Goal: Task Accomplishment & Management: Manage account settings

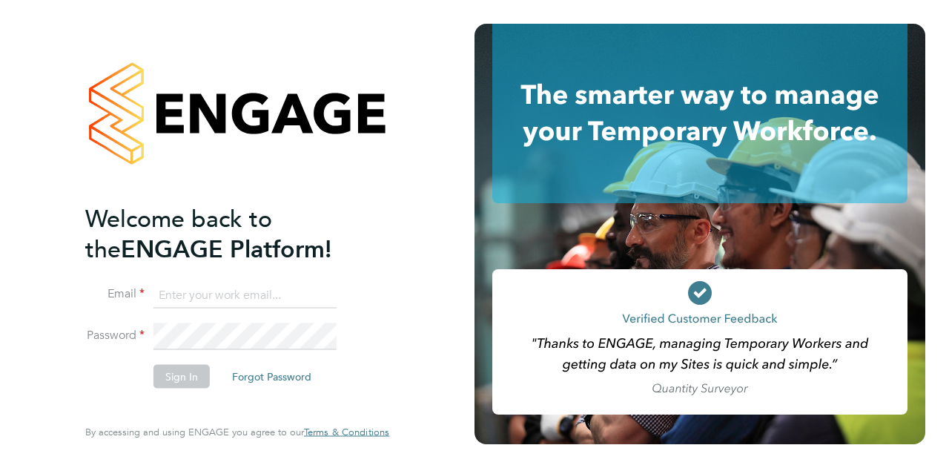
type input "ranjiv.boodhun@wates.co.uk"
click at [201, 375] on button "Sign In" at bounding box center [182, 376] width 56 height 24
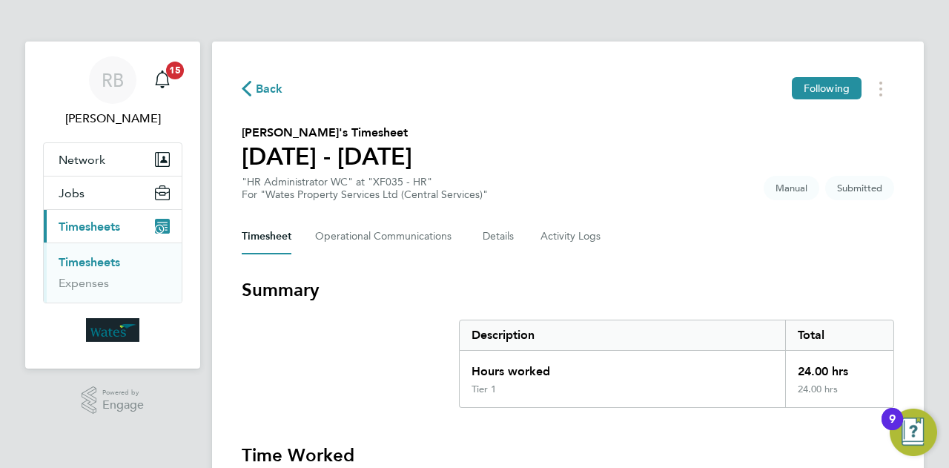
click at [82, 220] on span "Timesheets" at bounding box center [90, 227] width 62 height 14
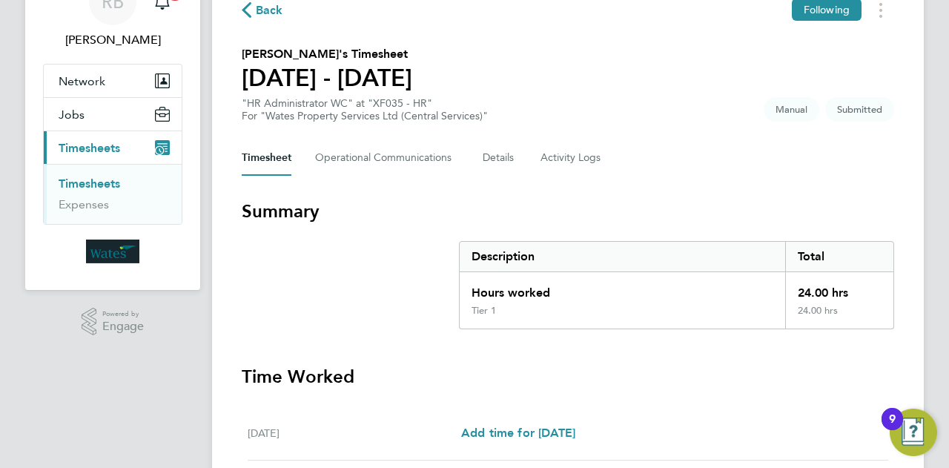
scroll to position [148, 0]
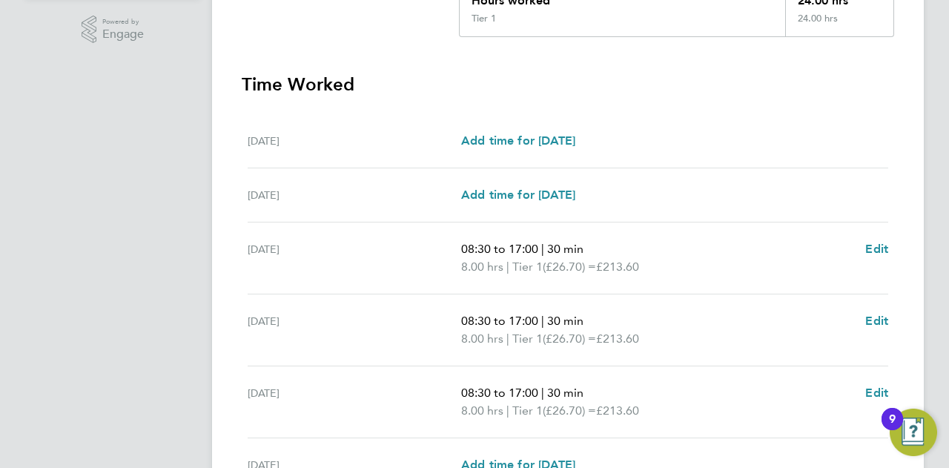
scroll to position [0, 0]
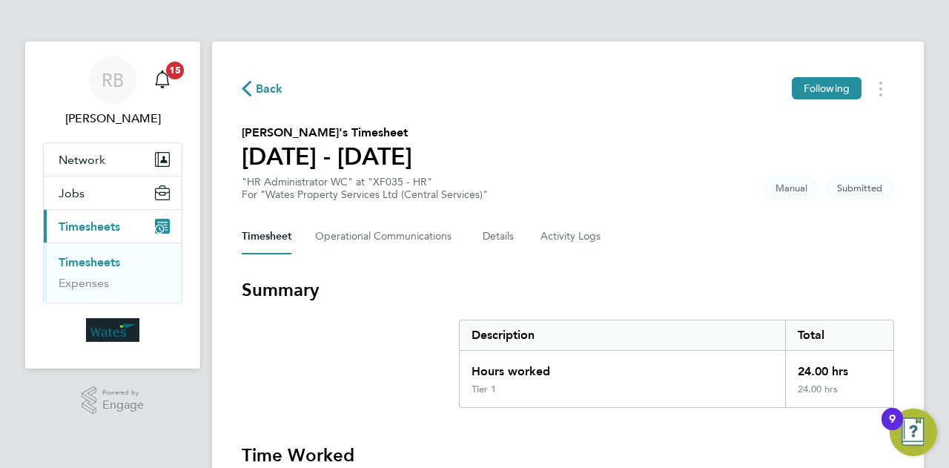
click at [846, 194] on span "Submitted" at bounding box center [859, 188] width 69 height 24
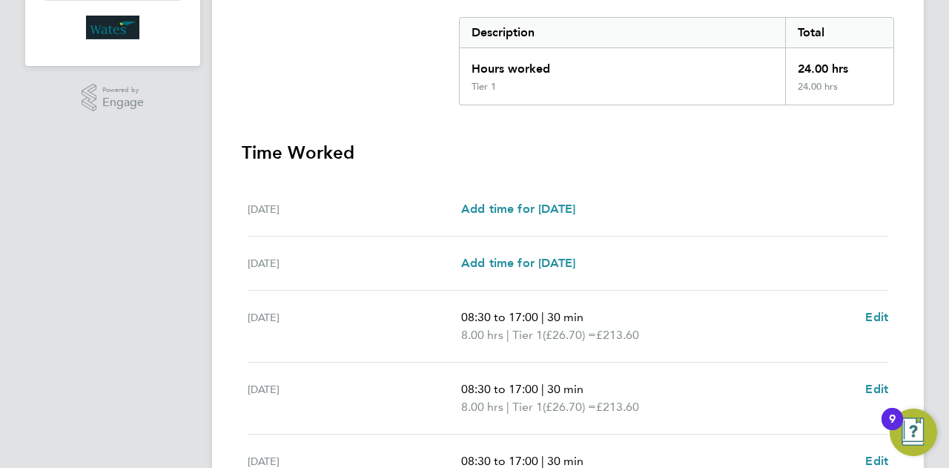
scroll to position [58, 0]
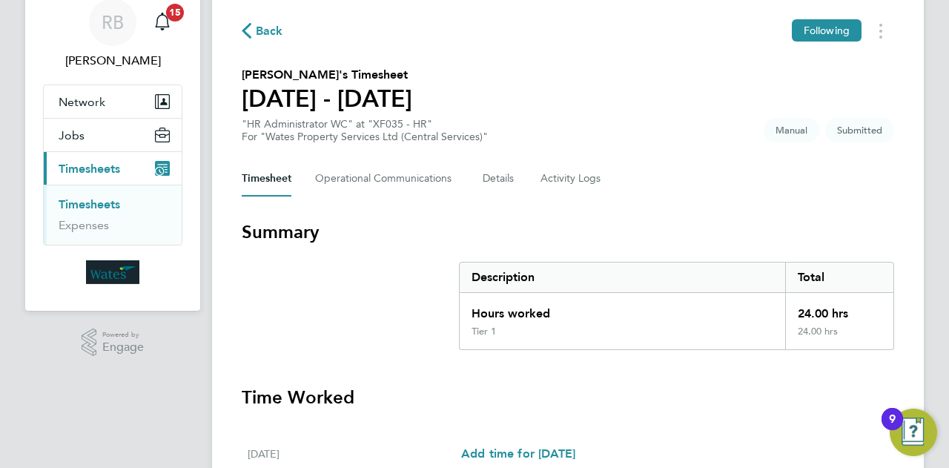
click at [92, 165] on span "Timesheets" at bounding box center [90, 169] width 62 height 14
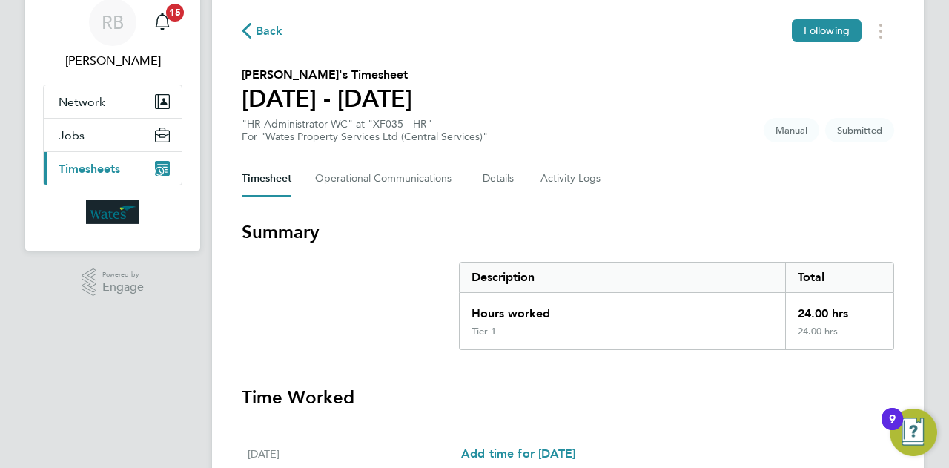
click at [92, 165] on span "Timesheets" at bounding box center [90, 169] width 62 height 14
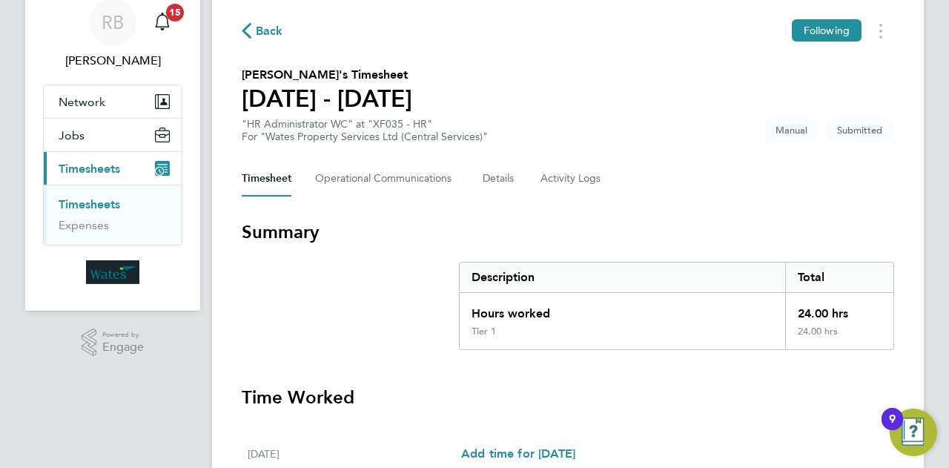
click at [102, 204] on link "Timesheets" at bounding box center [90, 204] width 62 height 14
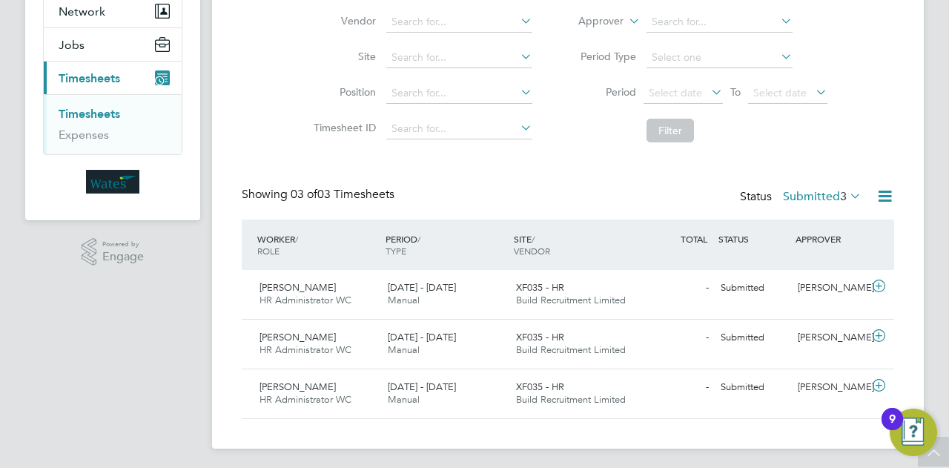
scroll to position [151, 0]
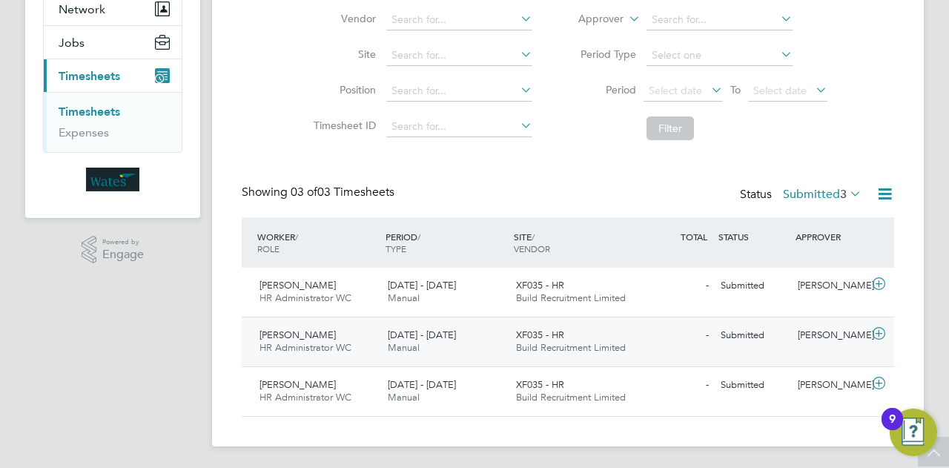
click at [344, 329] on div "Mary Arpitha HR Administrator WC 20 - 26 Sep 2025" at bounding box center [318, 341] width 128 height 37
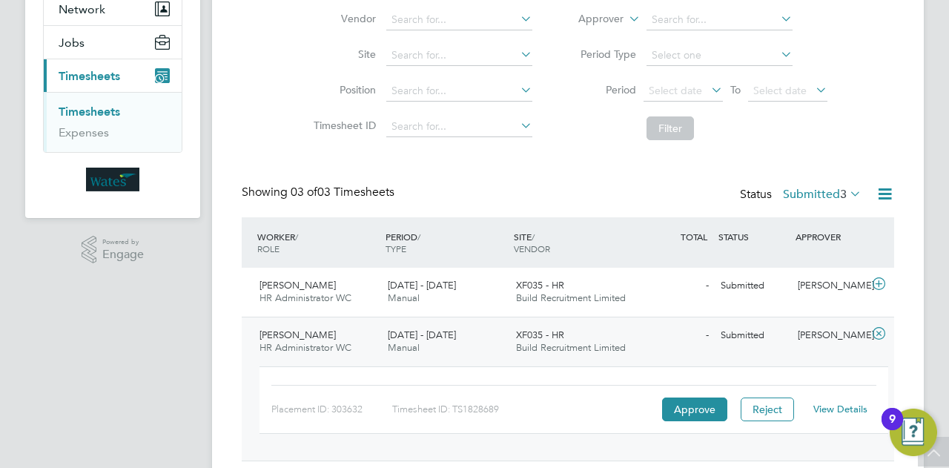
click at [300, 346] on span "HR Administrator WC" at bounding box center [306, 347] width 92 height 13
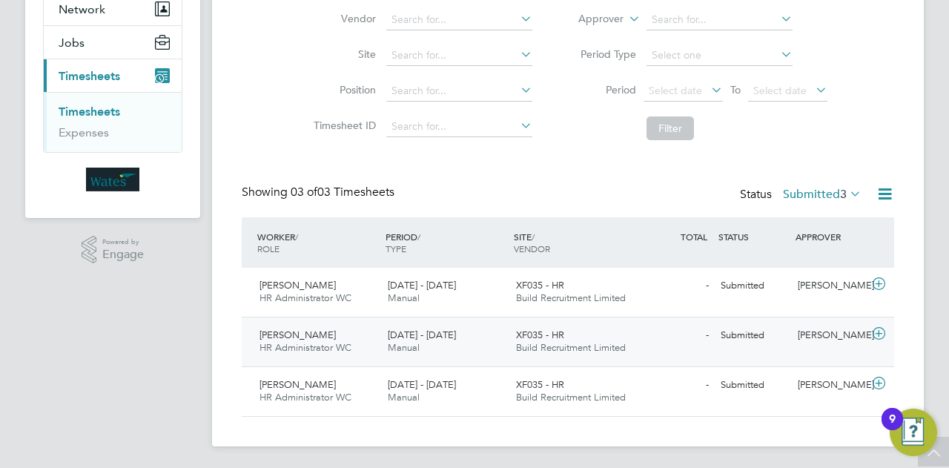
click at [300, 346] on span "HR Administrator WC" at bounding box center [306, 347] width 92 height 13
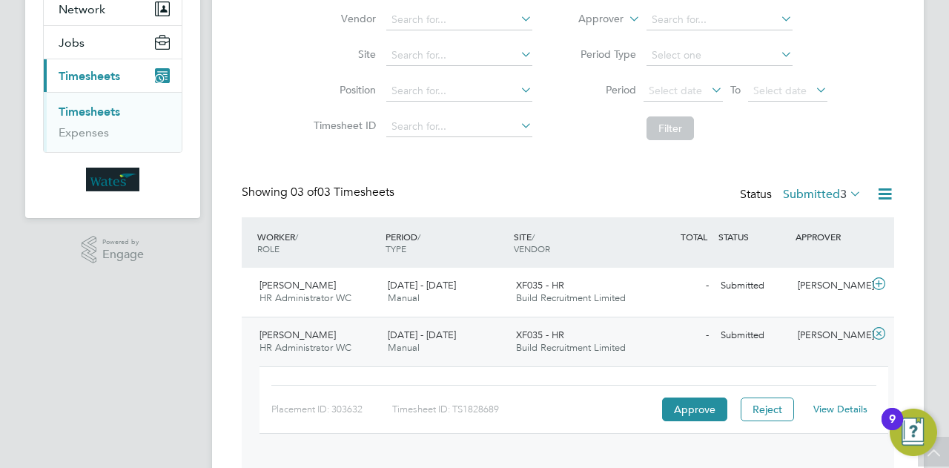
click at [300, 346] on span "HR Administrator WC" at bounding box center [306, 347] width 92 height 13
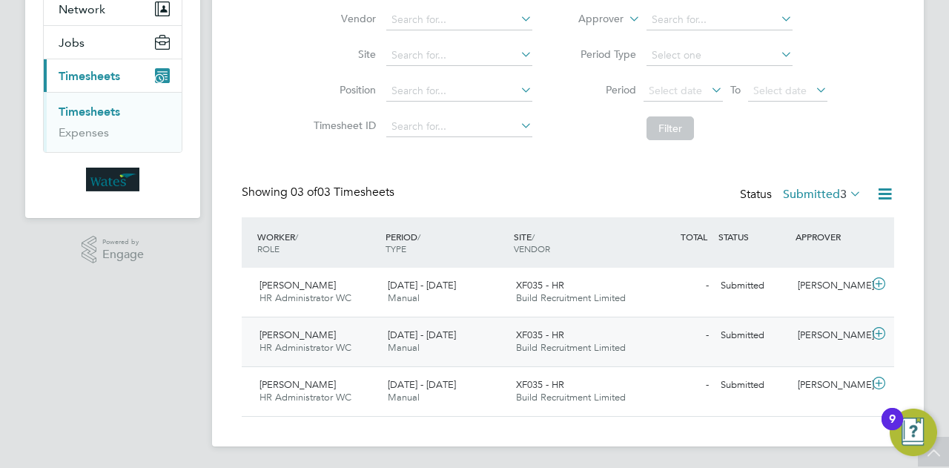
click at [877, 334] on icon at bounding box center [879, 334] width 19 height 12
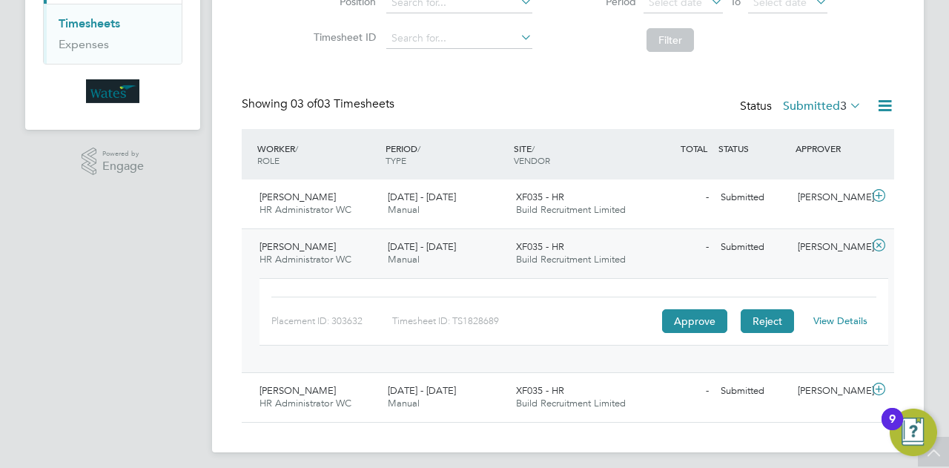
scroll to position [245, 0]
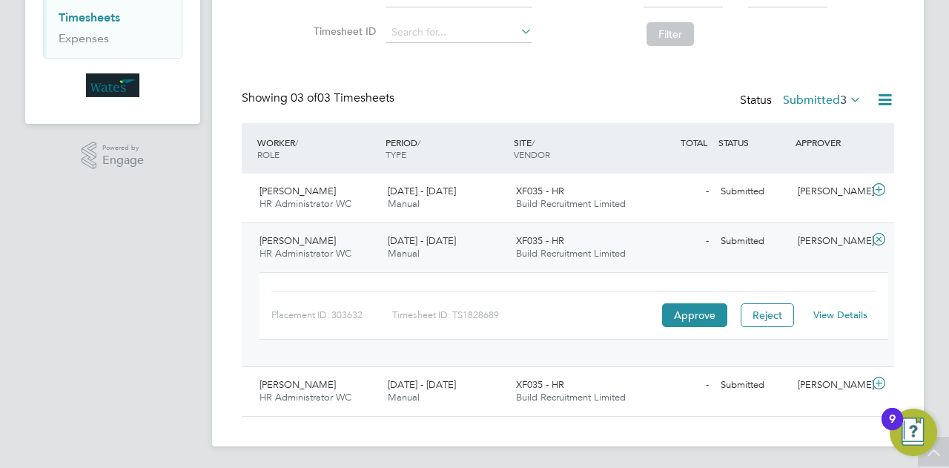
click at [825, 317] on link "View Details" at bounding box center [841, 315] width 54 height 13
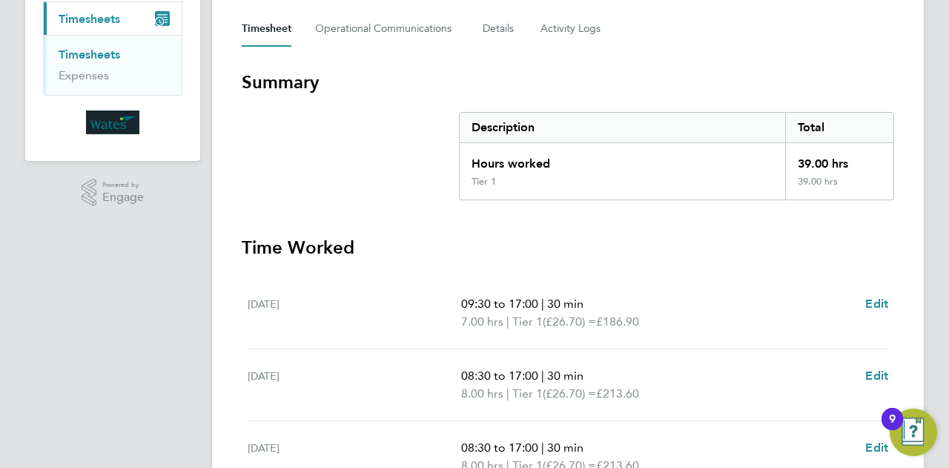
scroll to position [356, 0]
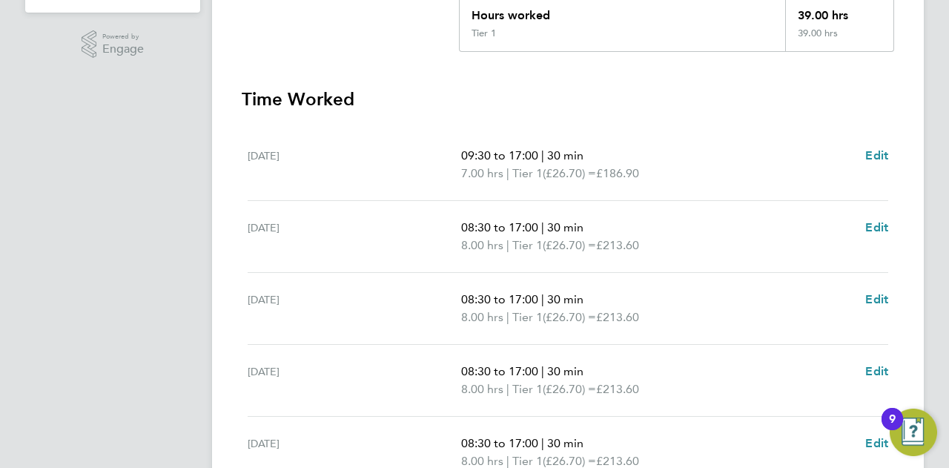
click at [863, 152] on div "09:30 to 17:00 | 30 min 7.00 hrs | Tier 1 (£26.70) = £186.90 Edit" at bounding box center [674, 165] width 427 height 36
click at [867, 154] on span "Edit" at bounding box center [877, 155] width 23 height 14
select select "30"
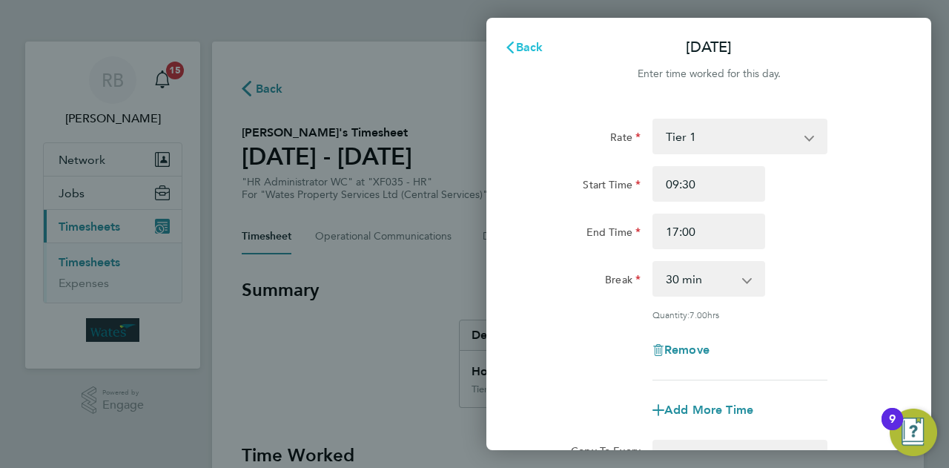
click at [519, 42] on span "Back" at bounding box center [529, 47] width 27 height 14
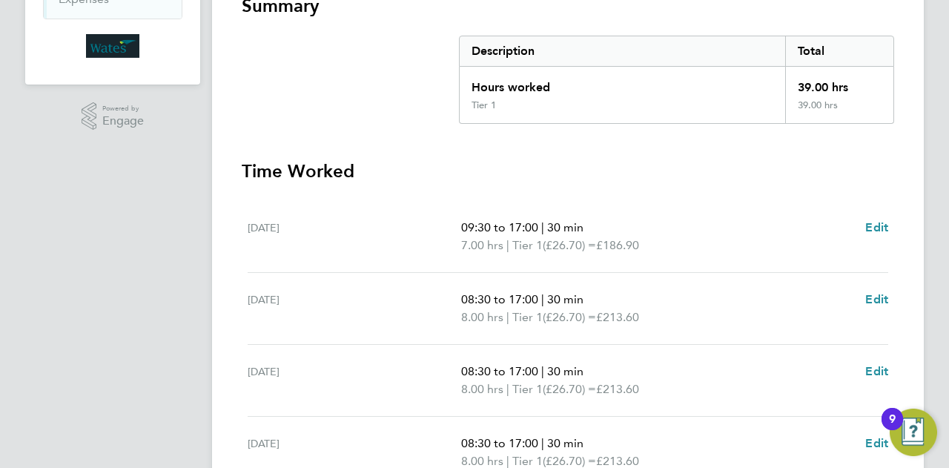
scroll to position [504, 0]
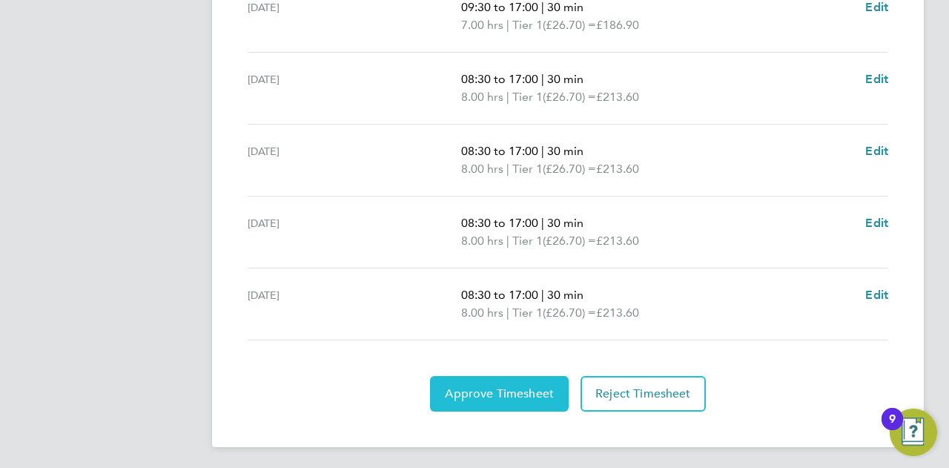
click at [492, 398] on span "Approve Timesheet" at bounding box center [499, 393] width 109 height 15
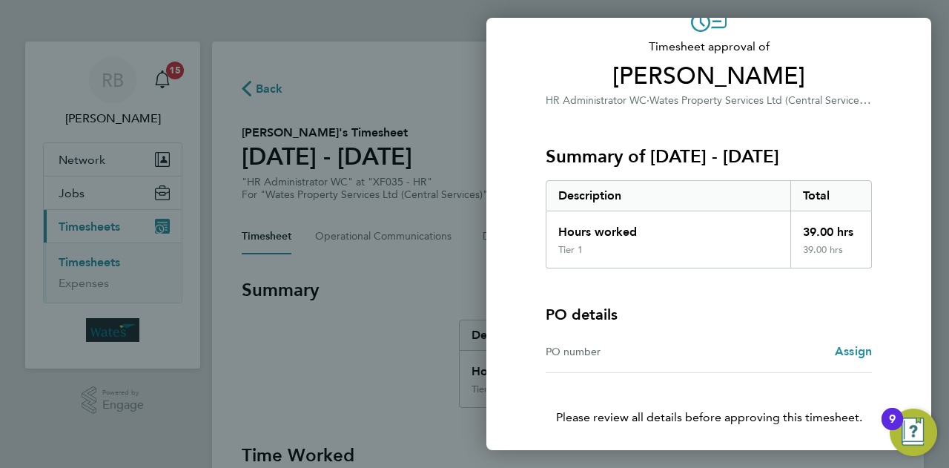
scroll to position [139, 0]
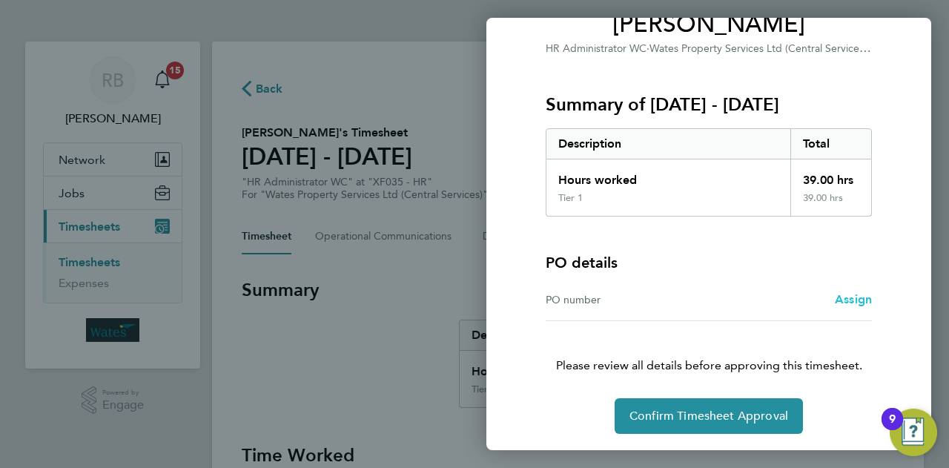
click at [843, 296] on span "Assign" at bounding box center [853, 299] width 37 height 14
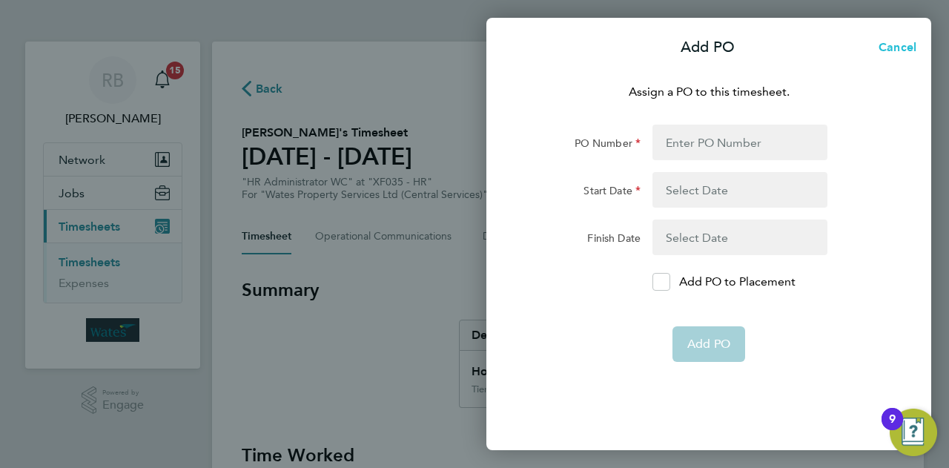
click at [878, 48] on span "Cancel" at bounding box center [895, 47] width 42 height 14
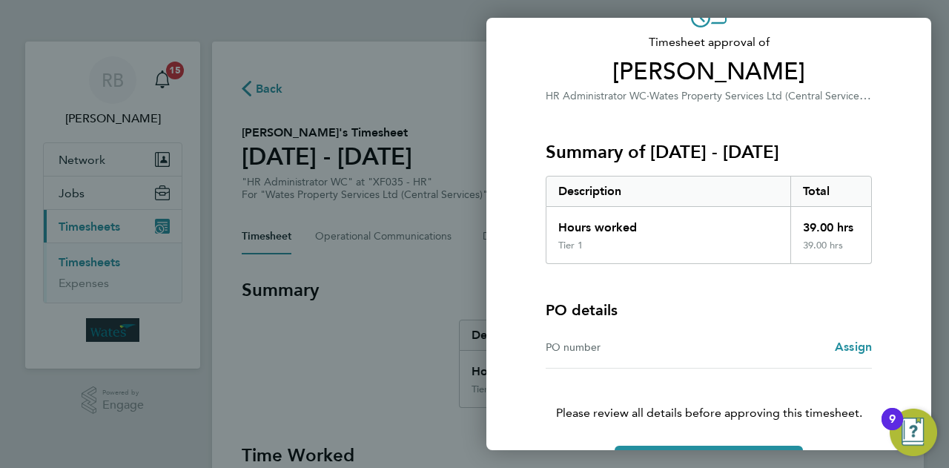
scroll to position [139, 0]
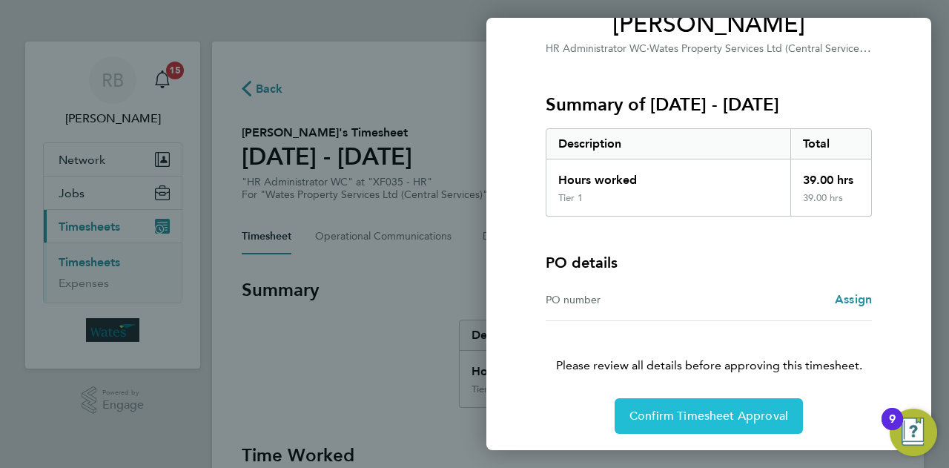
click at [754, 409] on span "Confirm Timesheet Approval" at bounding box center [709, 416] width 159 height 15
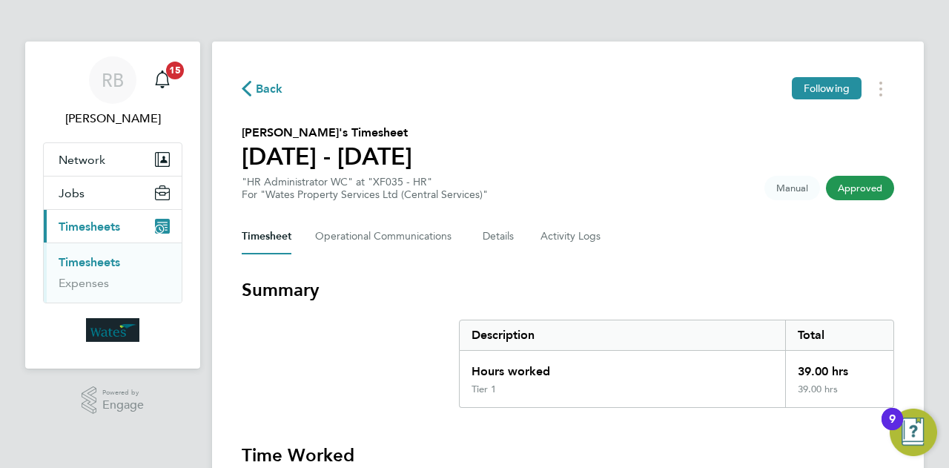
click at [261, 91] on span "Back" at bounding box center [269, 89] width 27 height 18
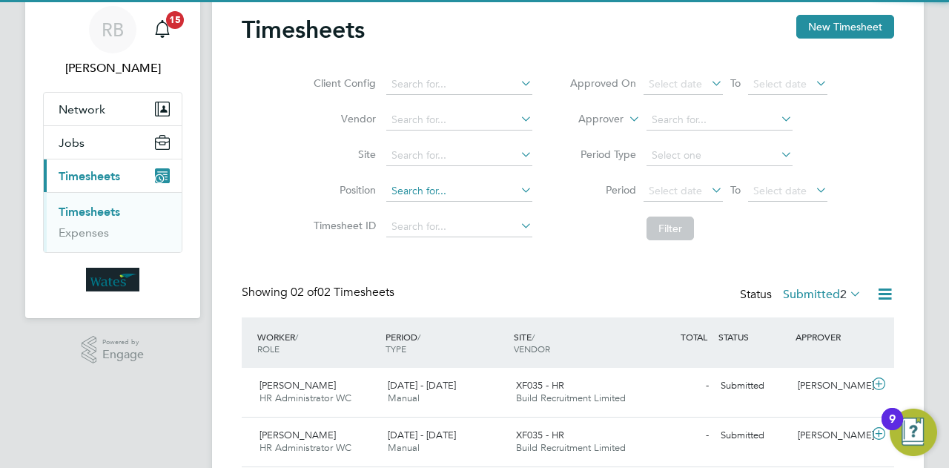
scroll to position [102, 0]
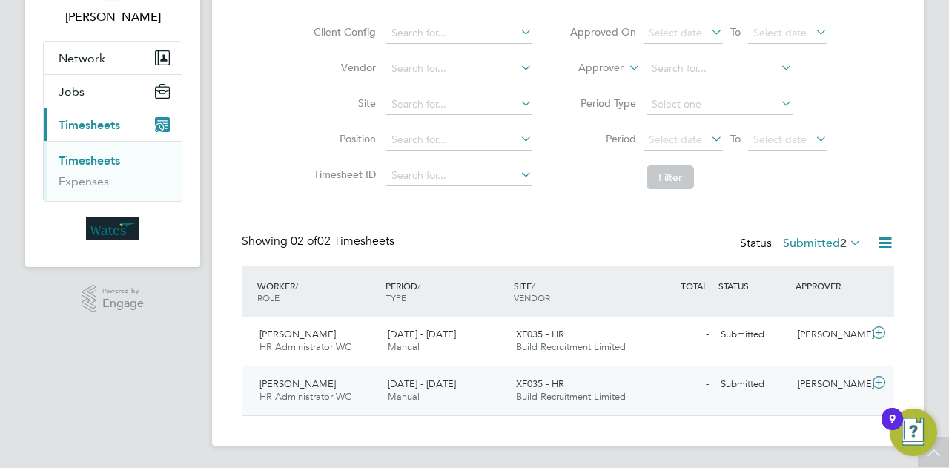
click at [877, 383] on icon at bounding box center [879, 383] width 19 height 12
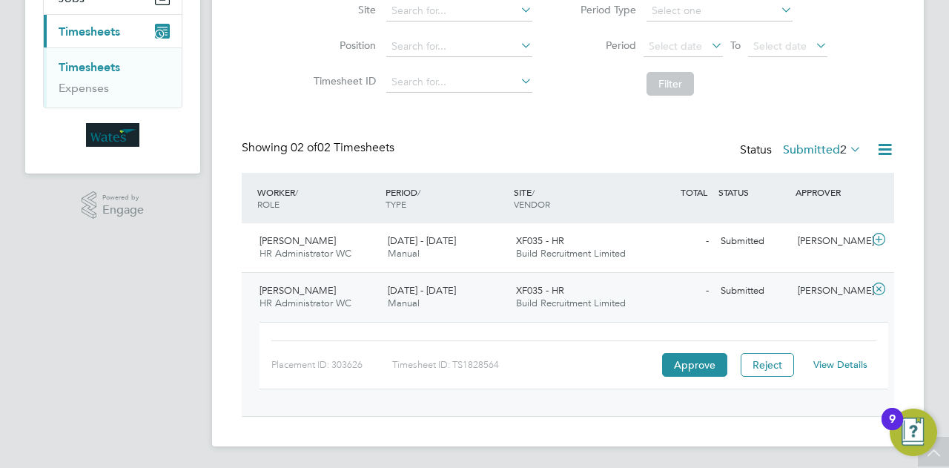
scroll to position [196, 0]
click at [841, 370] on div "View Details" at bounding box center [840, 364] width 73 height 24
click at [841, 364] on link "View Details" at bounding box center [841, 363] width 54 height 13
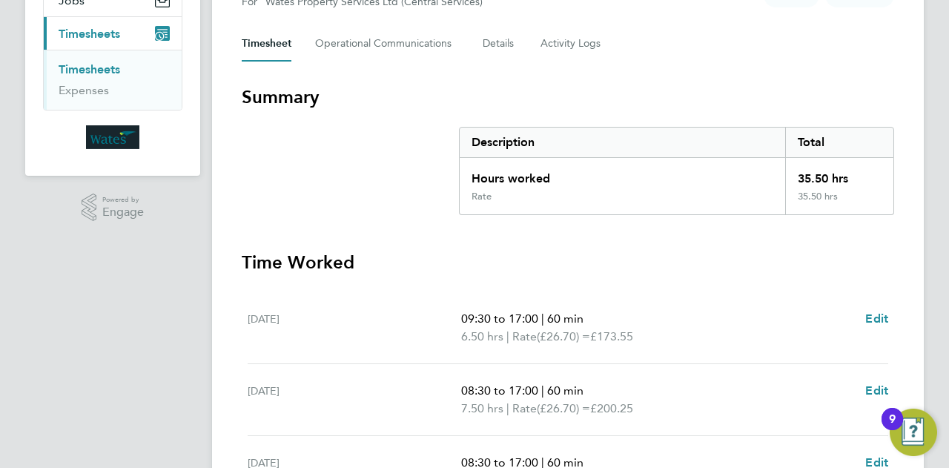
scroll to position [504, 0]
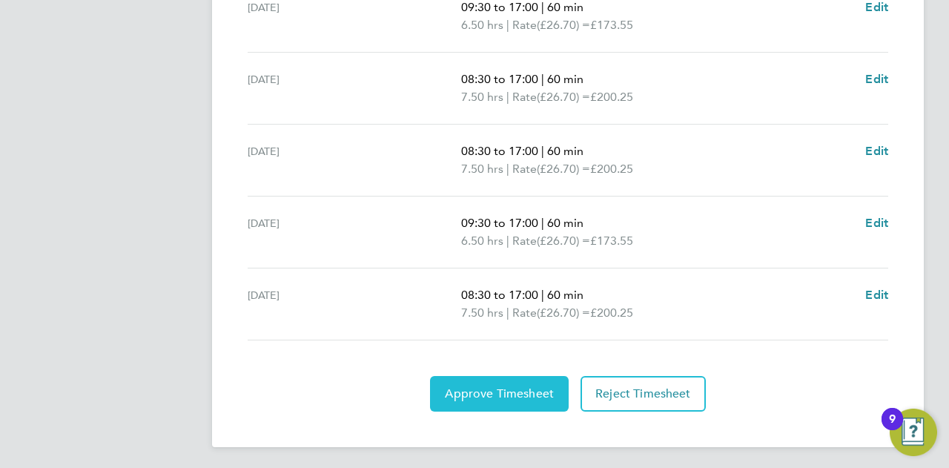
click at [461, 386] on span "Approve Timesheet" at bounding box center [499, 393] width 109 height 15
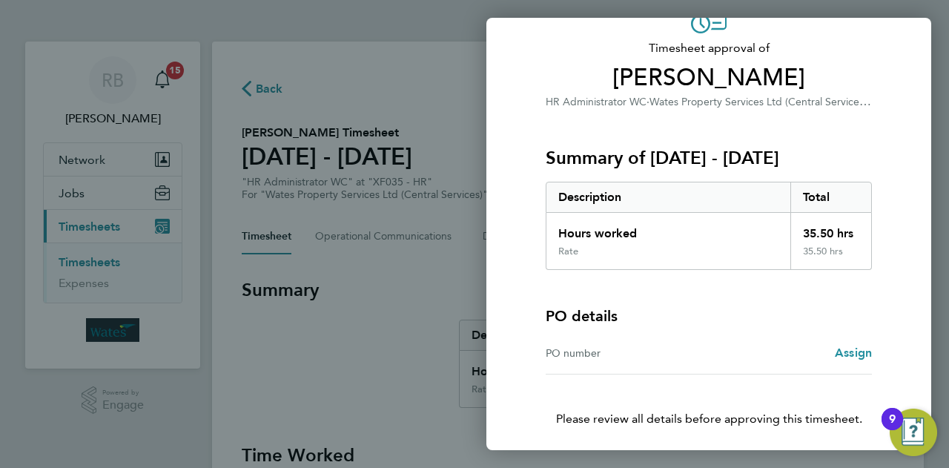
scroll to position [139, 0]
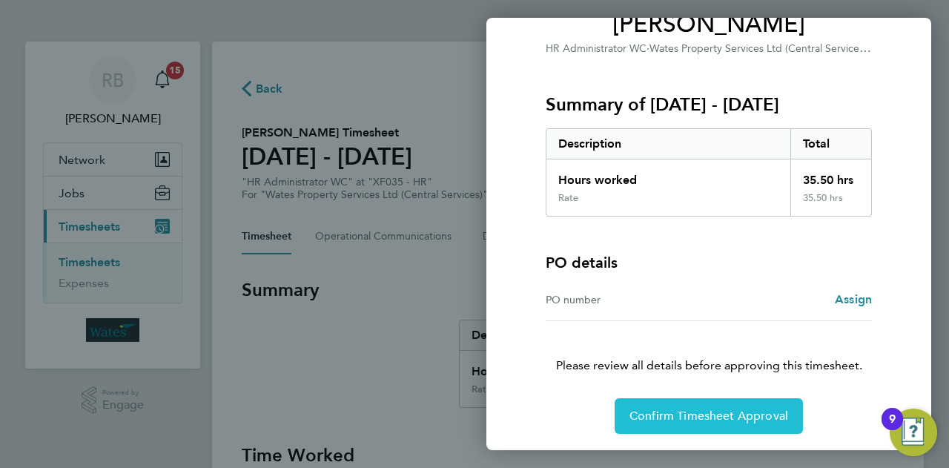
click at [700, 415] on span "Confirm Timesheet Approval" at bounding box center [709, 416] width 159 height 15
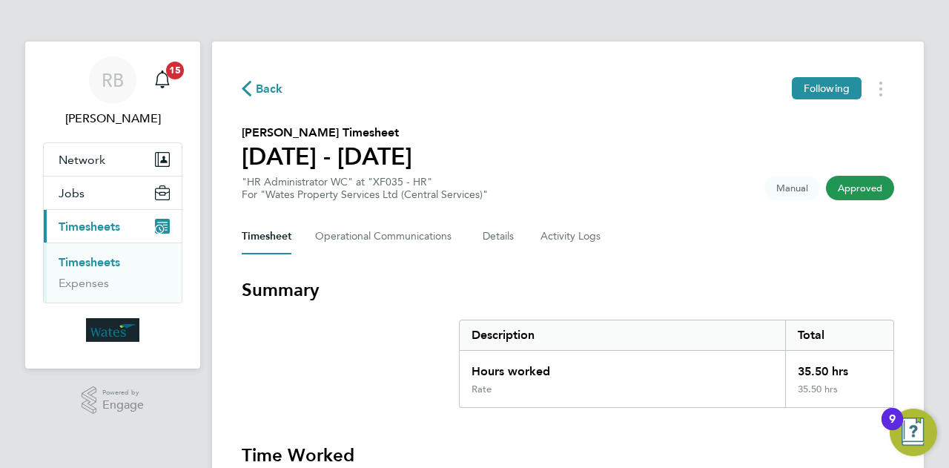
click at [256, 87] on span "Back" at bounding box center [269, 89] width 27 height 18
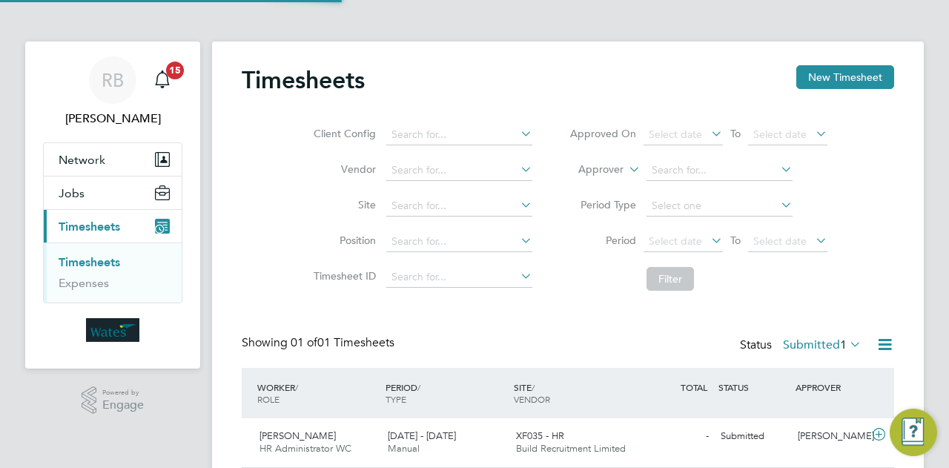
scroll to position [37, 128]
click at [116, 270] on li "Timesheets" at bounding box center [114, 265] width 111 height 21
click at [96, 267] on link "Timesheets" at bounding box center [90, 262] width 62 height 14
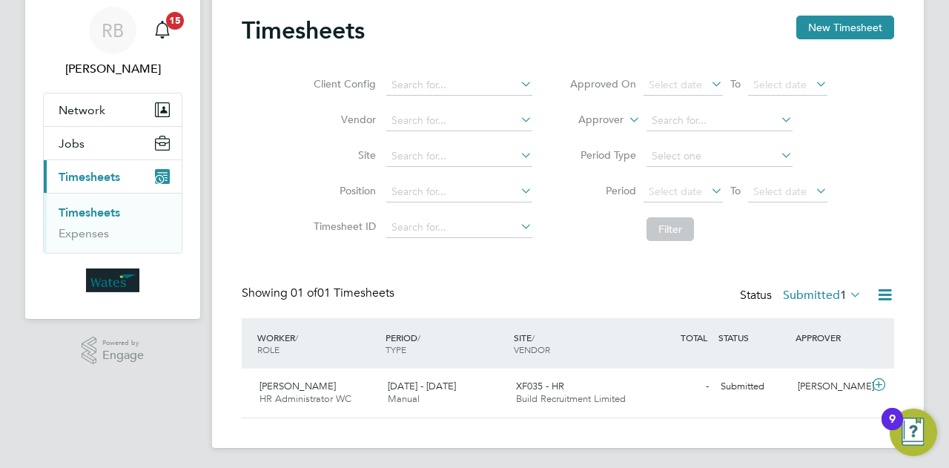
scroll to position [52, 0]
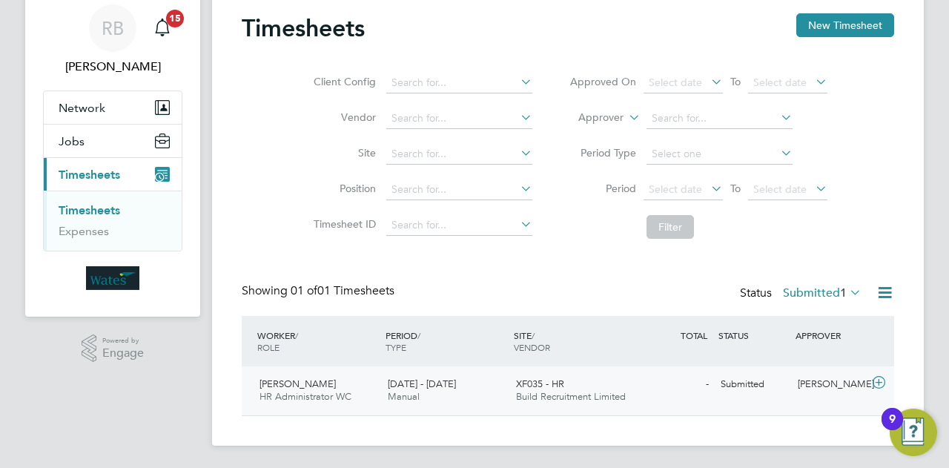
click at [340, 397] on span "HR Administrator WC" at bounding box center [306, 396] width 92 height 13
